Goal: Transaction & Acquisition: Purchase product/service

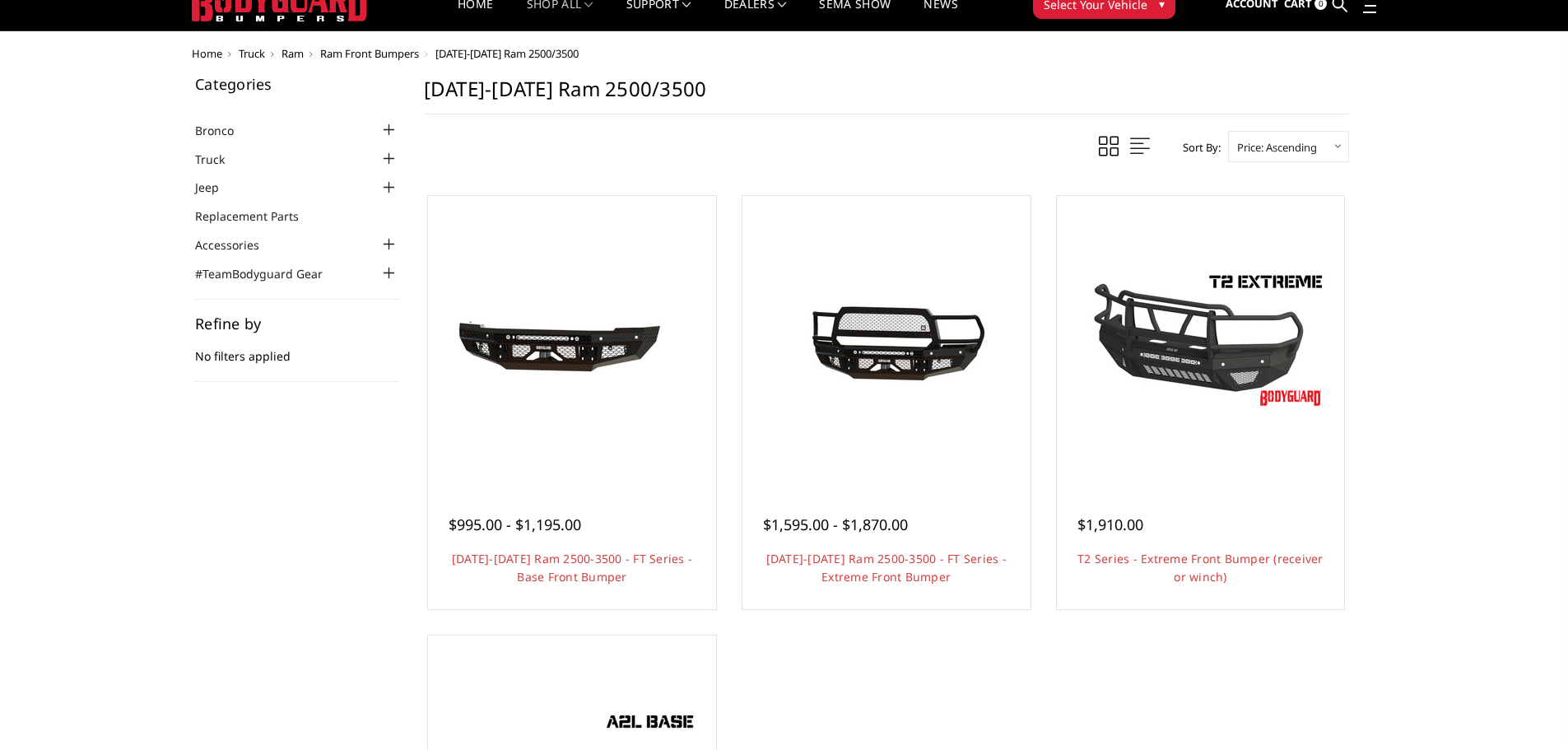
scroll to position [83, 0]
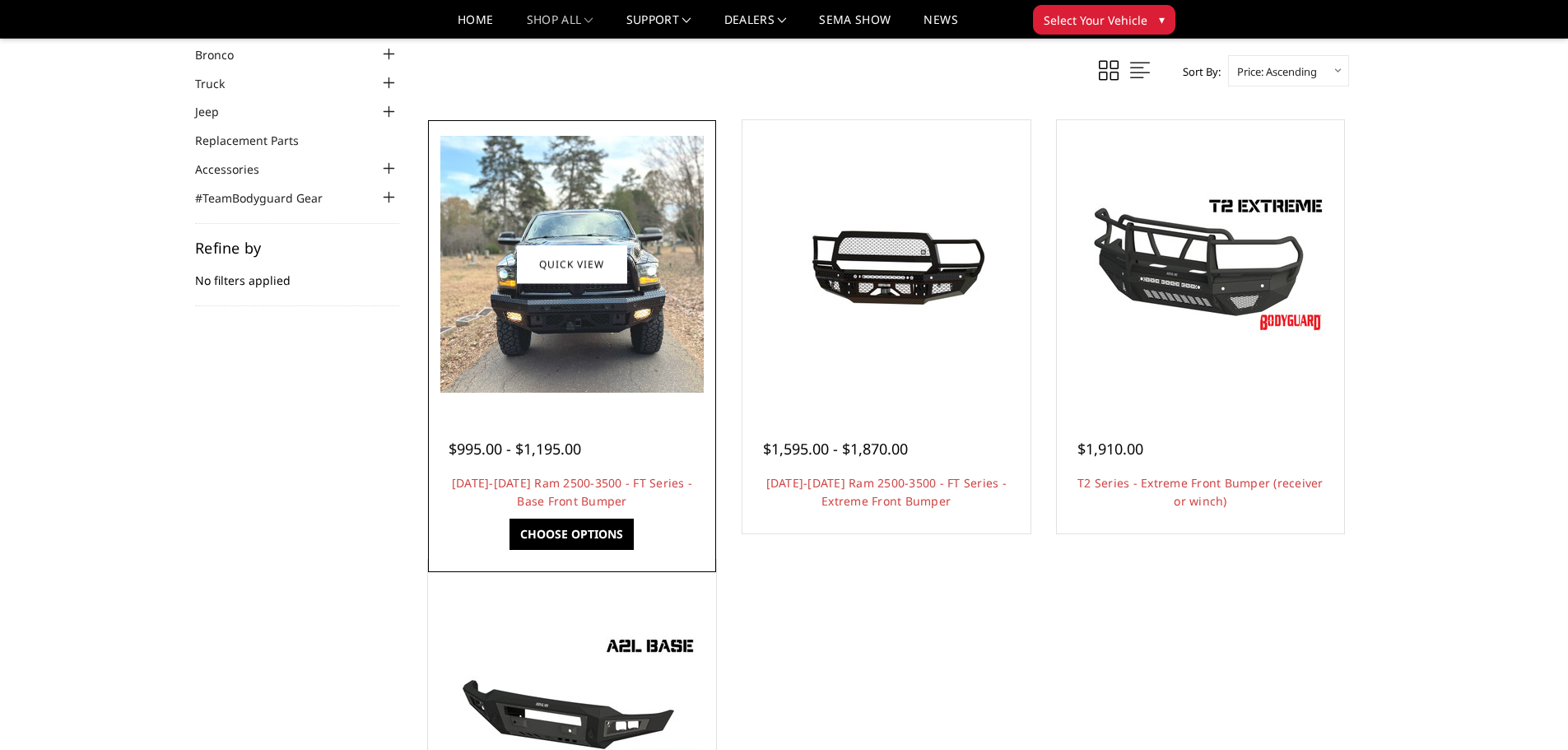
click at [545, 326] on img at bounding box center [572, 264] width 264 height 257
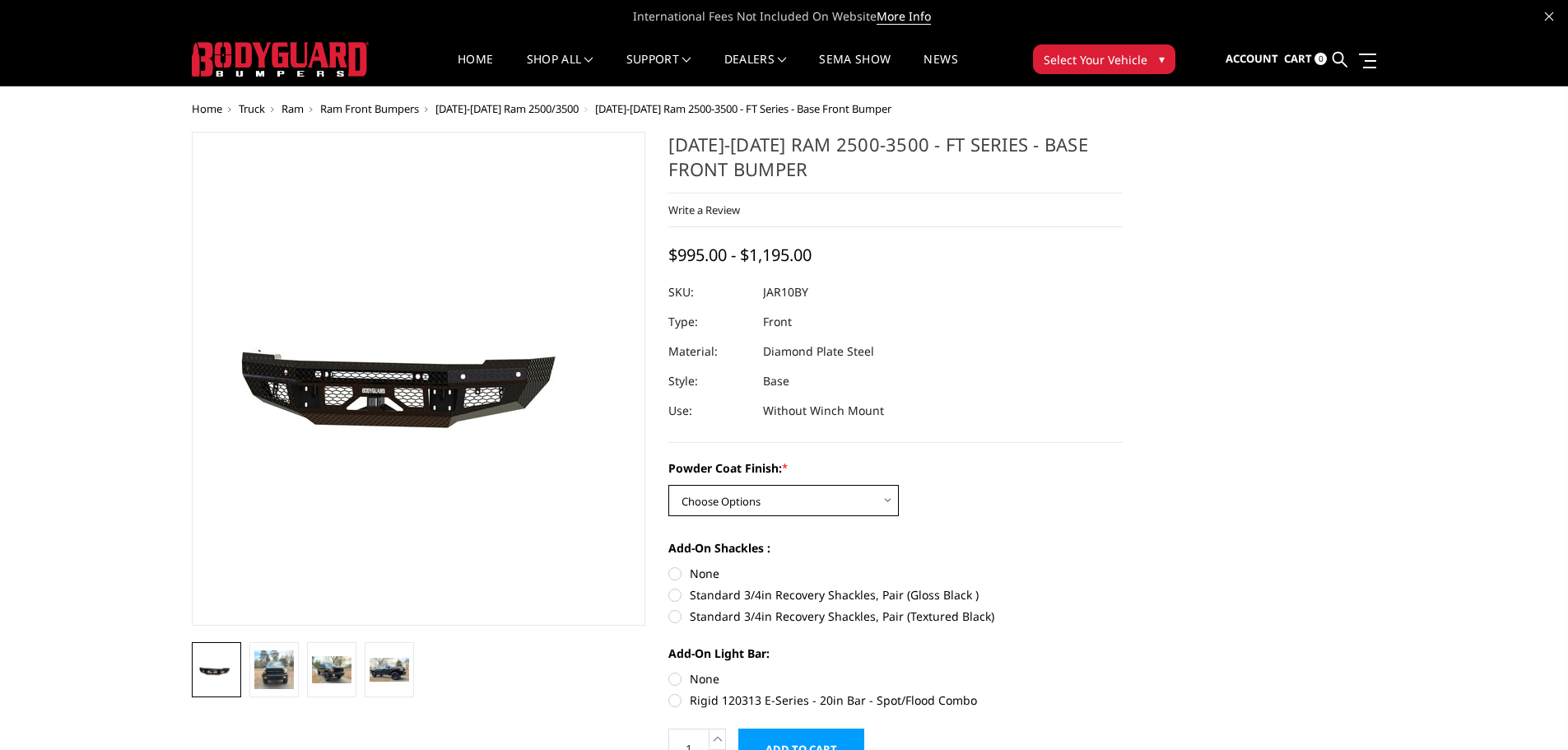
click at [884, 506] on select "Choose Options Bare Metal Gloss Black Powder Coat Textured Black Powder Coat" at bounding box center [783, 501] width 230 height 32
click at [668, 485] on select "Choose Options Bare Metal Gloss Black Powder Coat Textured Black Powder Coat" at bounding box center [783, 501] width 230 height 32
click at [873, 504] on select "Choose Options Bare Metal Gloss Black Powder Coat Textured Black Powder Coat" at bounding box center [783, 501] width 230 height 32
click at [668, 485] on select "Choose Options Bare Metal Gloss Black Powder Coat Textured Black Powder Coat" at bounding box center [783, 501] width 230 height 32
click at [881, 505] on select "Choose Options Bare Metal Gloss Black Powder Coat Textured Black Powder Coat" at bounding box center [783, 501] width 230 height 32
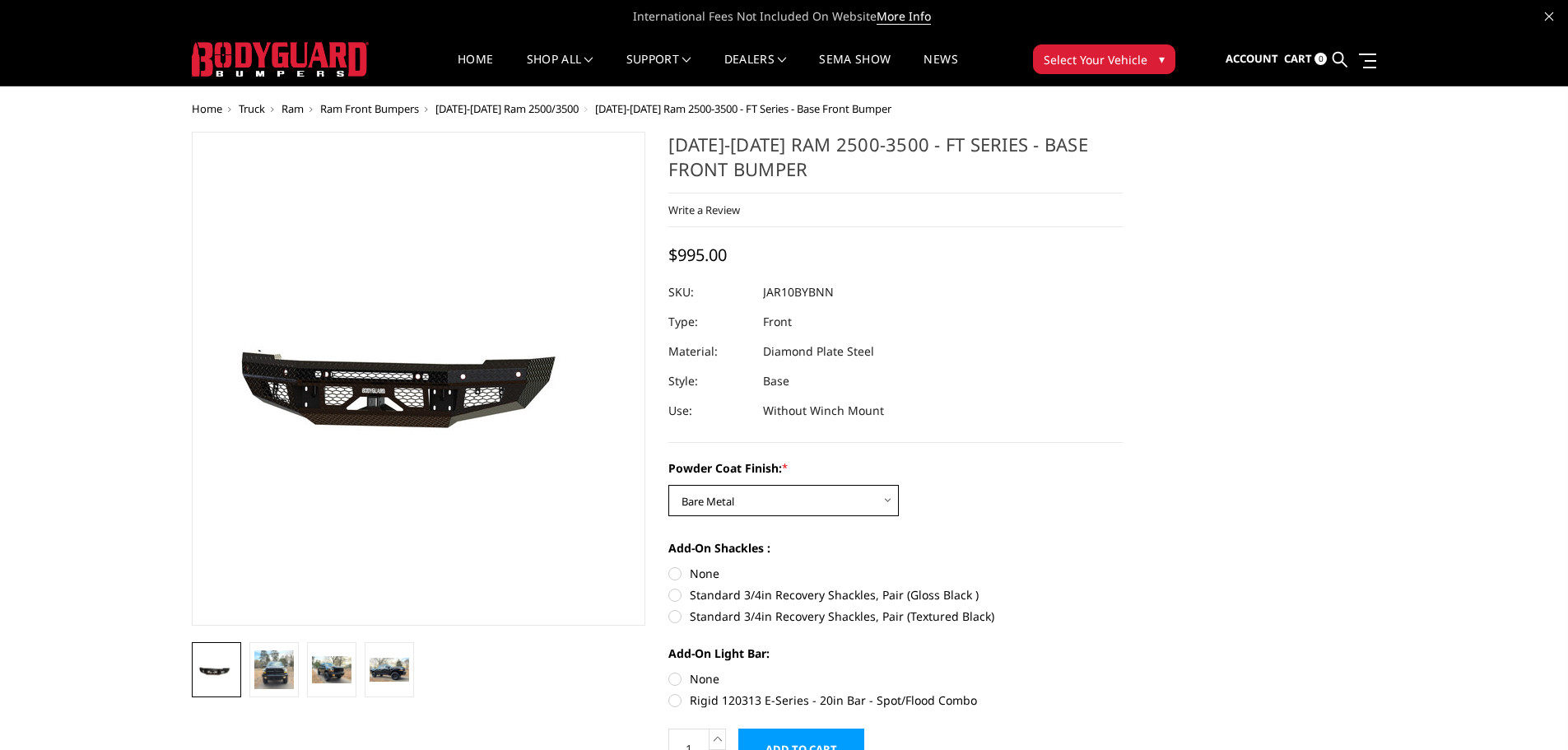
select select "3371"
click at [668, 485] on select "Choose Options Bare Metal Gloss Black Powder Coat Textured Black Powder Coat" at bounding box center [783, 501] width 230 height 32
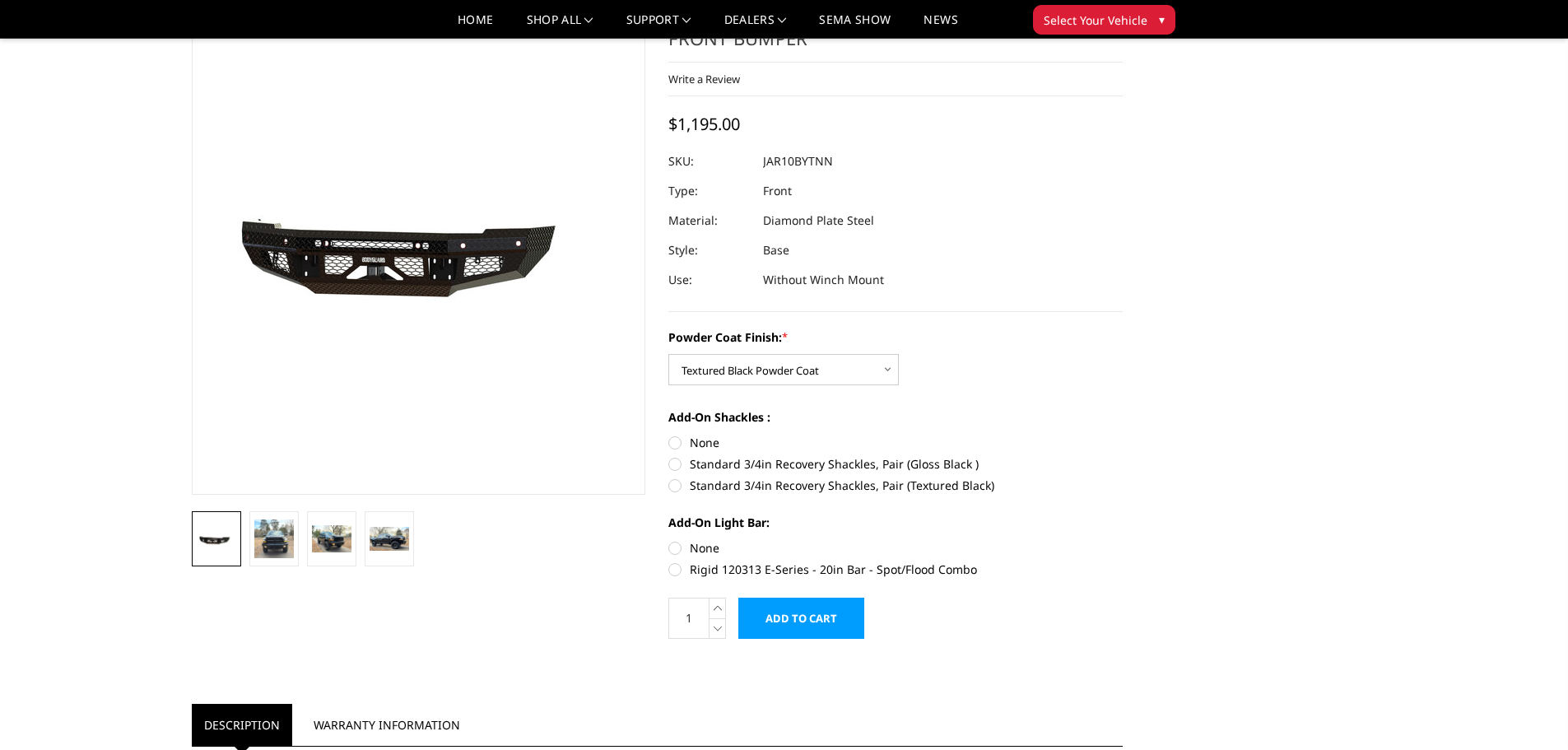
click at [678, 486] on label "Standard 3/4in Recovery Shackles, Pair (Textured Black)" at bounding box center [895, 485] width 454 height 18
click at [1123, 456] on input "Standard 3/4in Recovery Shackles, Pair (Textured Black)" at bounding box center [1123, 455] width 1 height 1
radio input "true"
click at [673, 442] on label "None" at bounding box center [895, 442] width 454 height 18
click at [669, 435] on input "None" at bounding box center [668, 434] width 1 height 1
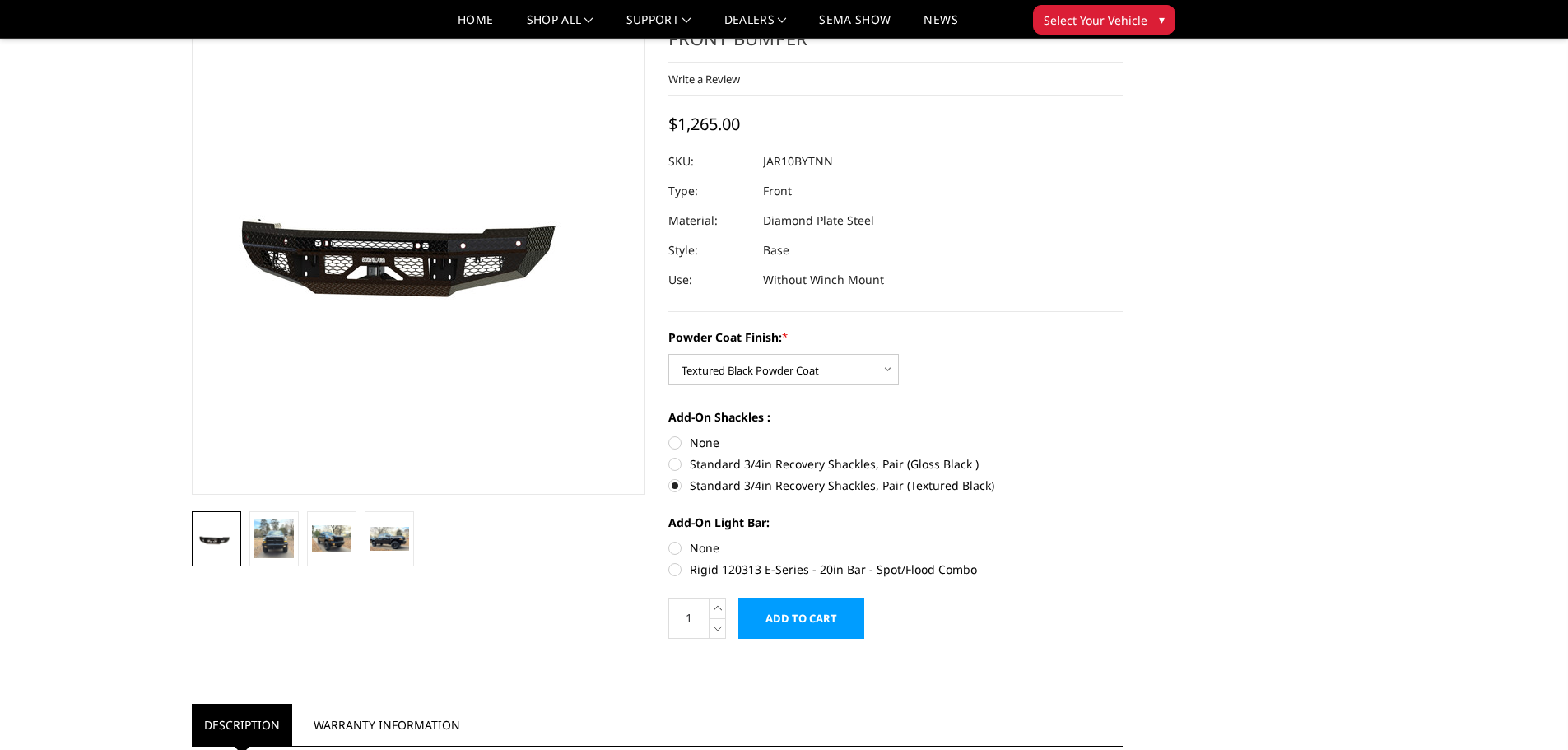
radio input "true"
click at [343, 538] on img at bounding box center [332, 538] width 40 height 27
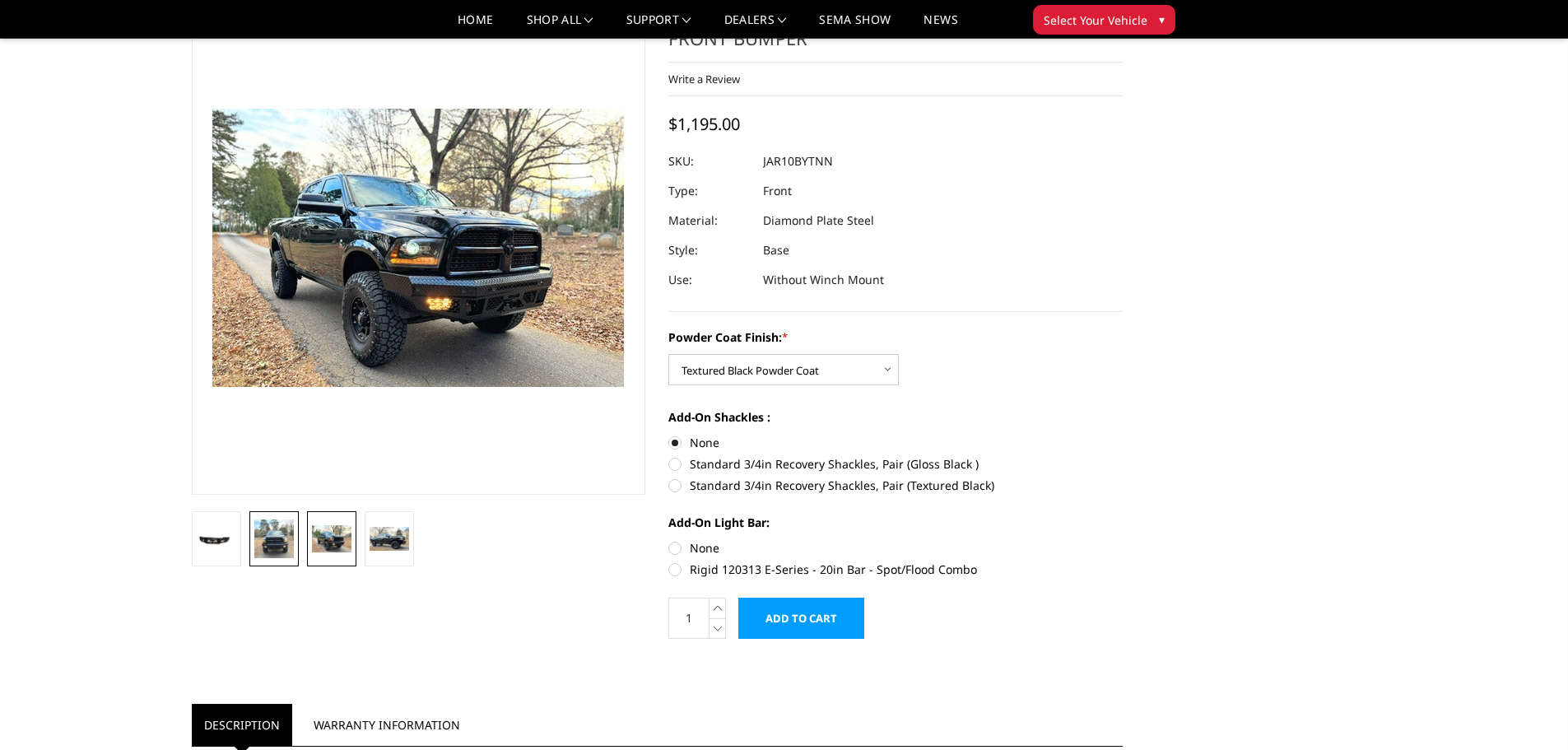
click at [288, 544] on img at bounding box center [274, 539] width 40 height 39
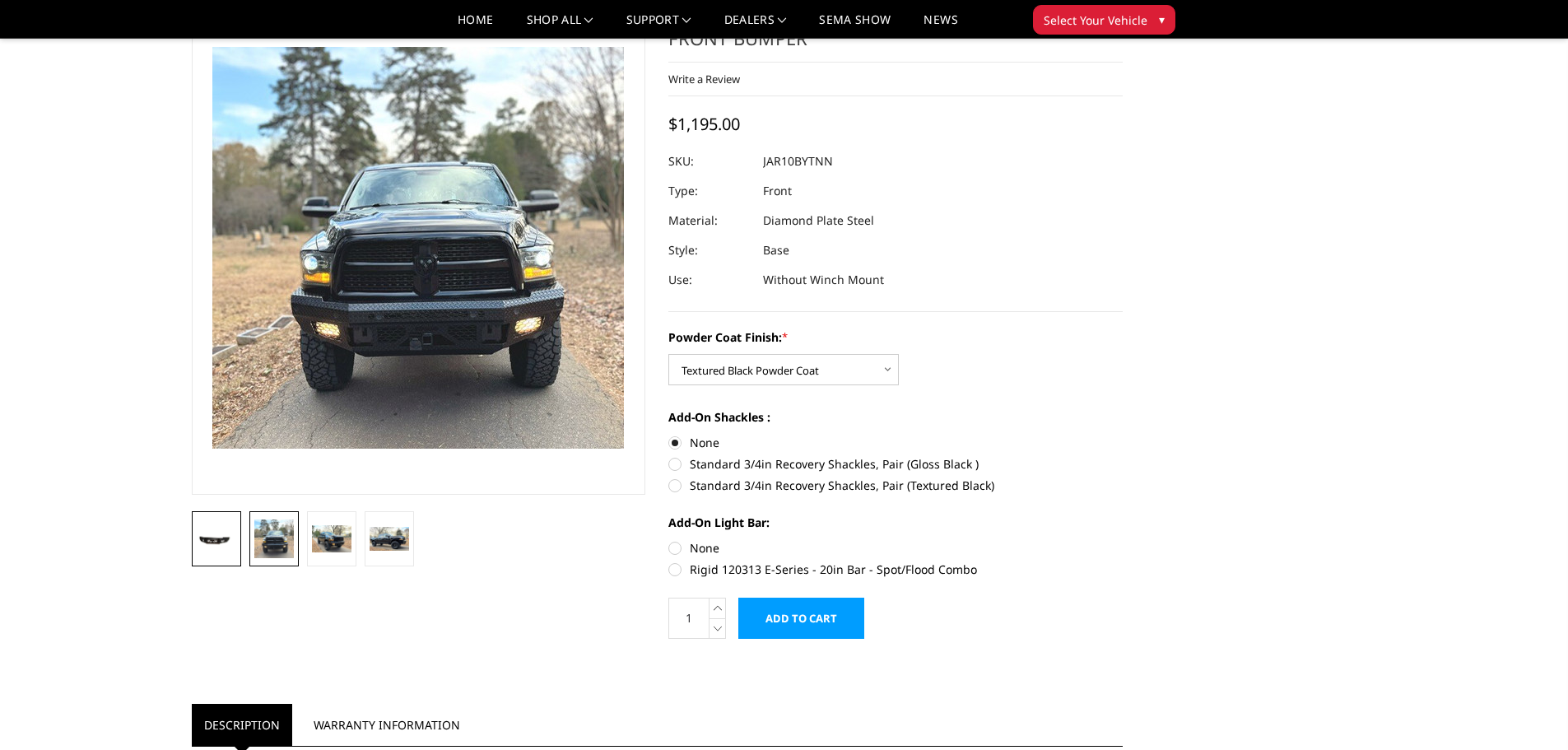
click at [221, 540] on img at bounding box center [216, 539] width 40 height 18
